Goal: Task Accomplishment & Management: Complete application form

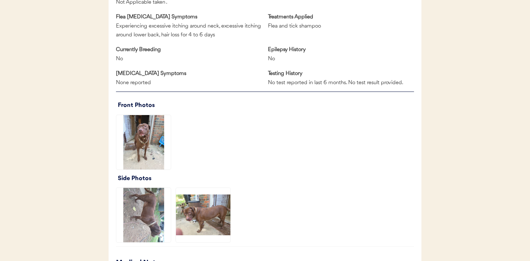
scroll to position [465, 0]
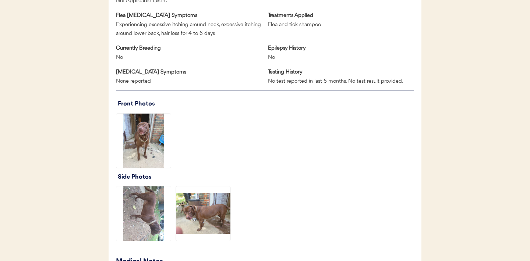
click at [157, 133] on img at bounding box center [143, 141] width 55 height 55
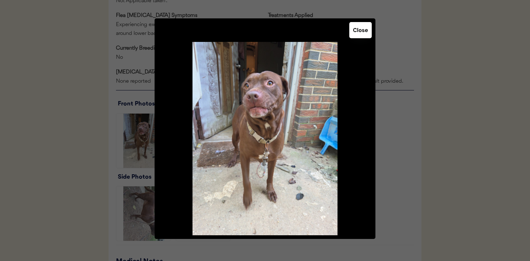
click at [359, 32] on button "Close" at bounding box center [360, 30] width 22 height 16
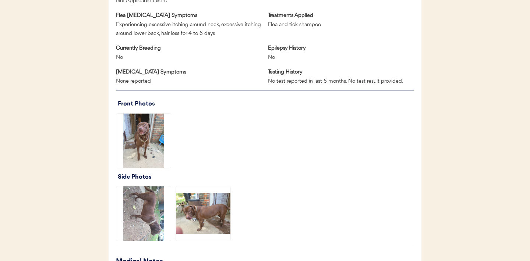
click at [157, 223] on img at bounding box center [143, 214] width 55 height 55
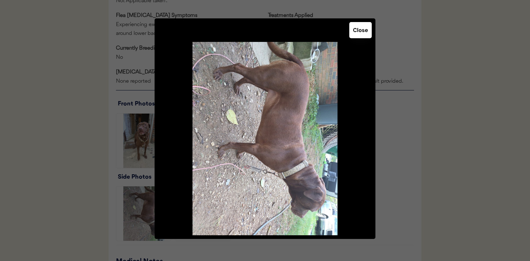
click at [369, 35] on button "Close" at bounding box center [360, 30] width 22 height 16
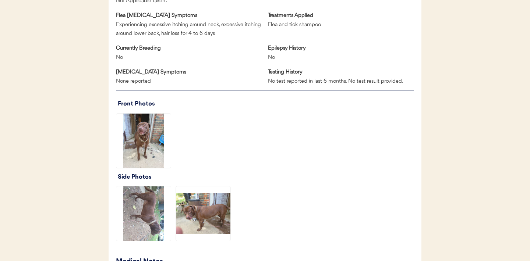
click at [194, 211] on img at bounding box center [203, 214] width 55 height 55
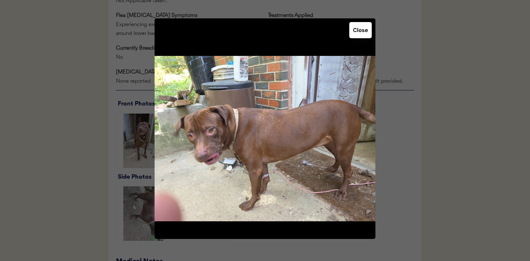
click at [363, 35] on button "Close" at bounding box center [360, 30] width 22 height 16
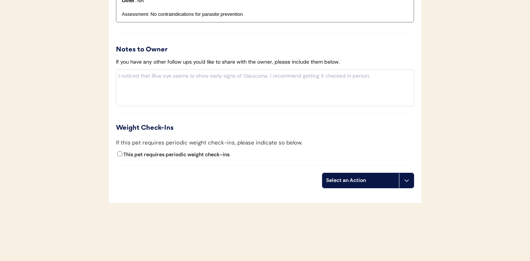
scroll to position [855, 0]
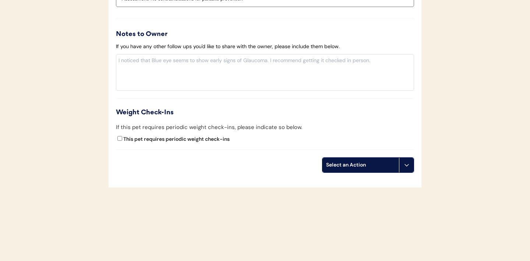
click at [405, 165] on use at bounding box center [407, 165] width 6 height 6
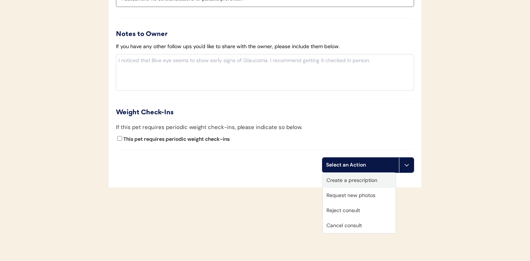
click at [352, 180] on div "Create a prescription" at bounding box center [359, 180] width 73 height 15
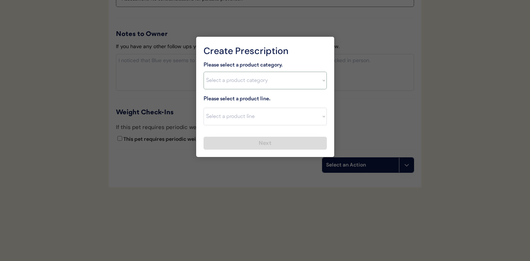
click at [321, 80] on select "Select a product category [MEDICAL_DATA] Antibiotics Anxiety Combo [MEDICAL_DAT…" at bounding box center [265, 81] width 123 height 18
select select ""combo_[MEDICAL_DATA]_prevention""
click at [321, 119] on select "Select a product line" at bounding box center [265, 117] width 123 height 18
click at [322, 118] on select "Select a product line Advantage Multi for Dogs Credelio Quattro NexGard Plus Ne…" at bounding box center [265, 117] width 123 height 18
select select ""Simparica Trio""
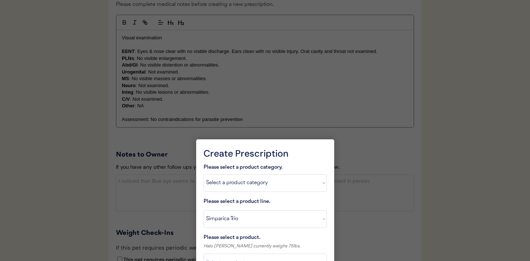
scroll to position [900, 0]
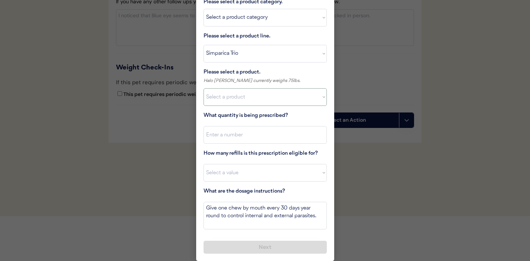
click at [321, 101] on select "Select a product Simparica Trio, 2.8 - 5.5lbs Simparica Trio, 5.6 - 11lbs Simpa…" at bounding box center [265, 97] width 123 height 18
select select ""1348695171700984260__LOOKUP__1704773707524x987977572973748600""
click at [250, 138] on input "input" at bounding box center [265, 135] width 123 height 18
type input "1"
click at [240, 172] on select "Select a value 0 1 2 3 4 5 6 7 8 9 10 11" at bounding box center [265, 173] width 123 height 18
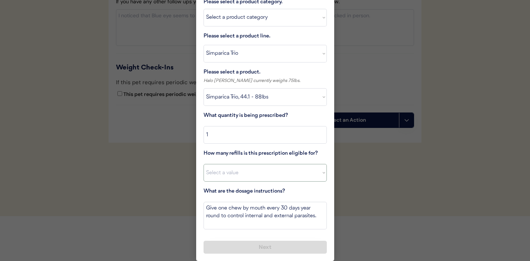
select select "11"
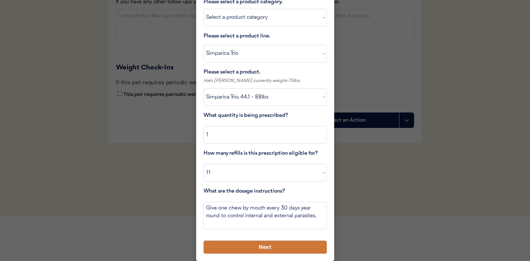
click at [260, 250] on button "Next" at bounding box center [265, 247] width 123 height 13
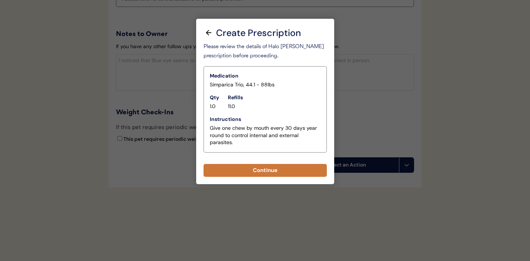
click at [260, 172] on button "Continue" at bounding box center [265, 170] width 123 height 13
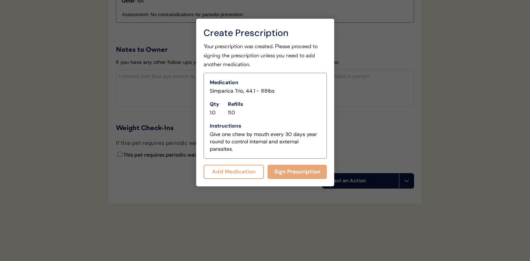
scroll to position [871, 0]
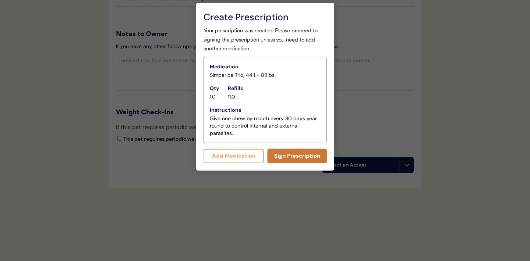
click at [294, 158] on button "Sign Prescription" at bounding box center [297, 156] width 59 height 14
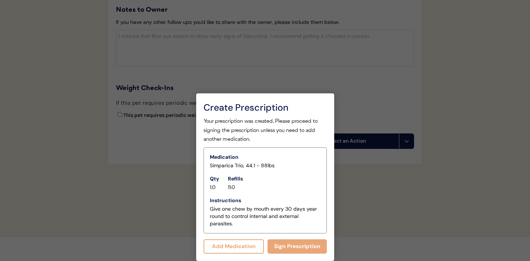
scroll to position [864, 0]
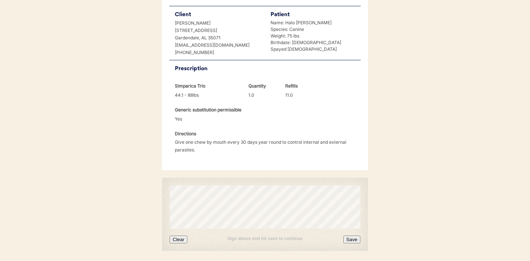
scroll to position [174, 0]
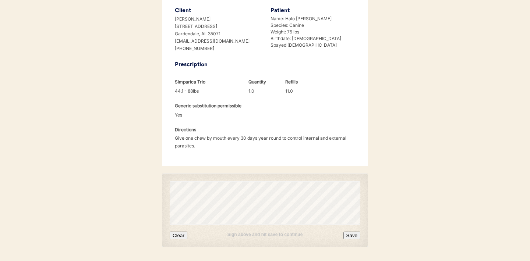
click at [181, 234] on button "Clear" at bounding box center [179, 236] width 18 height 8
click at [183, 235] on button "Clear" at bounding box center [179, 236] width 18 height 8
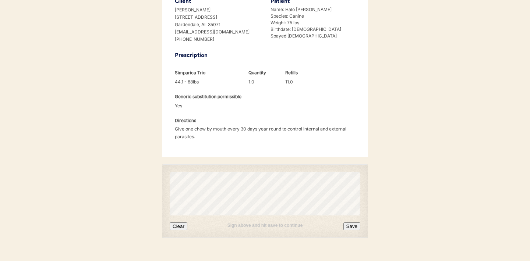
scroll to position [194, 0]
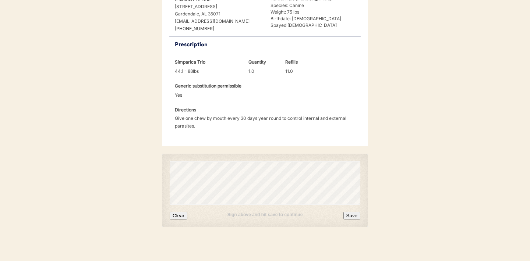
click at [352, 219] on button "Save" at bounding box center [352, 216] width 17 height 8
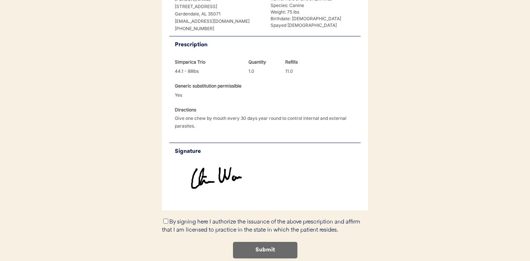
click at [165, 222] on input "By signing here I authorize the issuance of the above prescription and affirm t…" at bounding box center [166, 221] width 5 height 5
checkbox input "true"
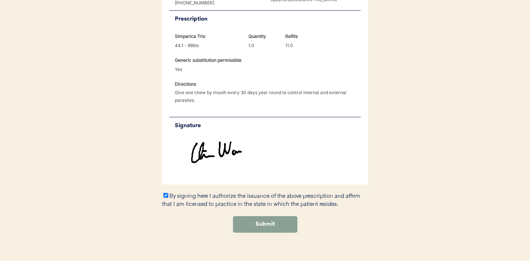
scroll to position [229, 0]
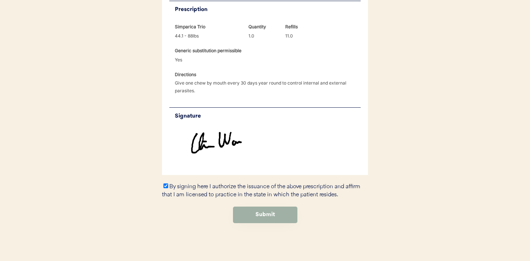
click at [269, 218] on button "Submit" at bounding box center [265, 215] width 64 height 17
